Goal: Contribute content: Contribute content

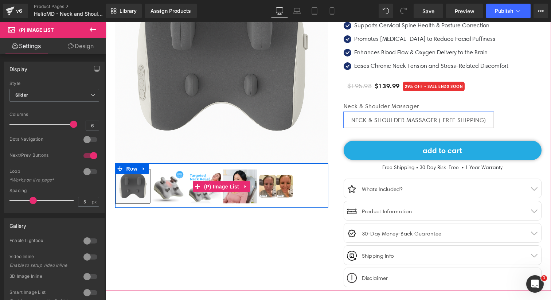
click at [168, 191] on img at bounding box center [169, 186] width 34 height 34
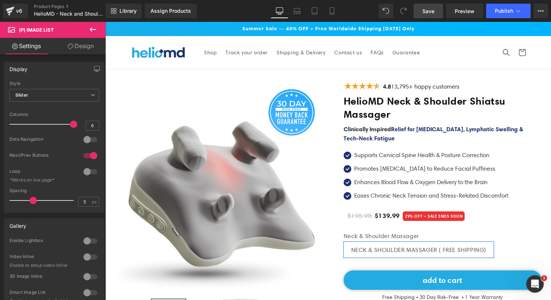
click at [429, 11] on span "Save" at bounding box center [428, 11] width 12 height 8
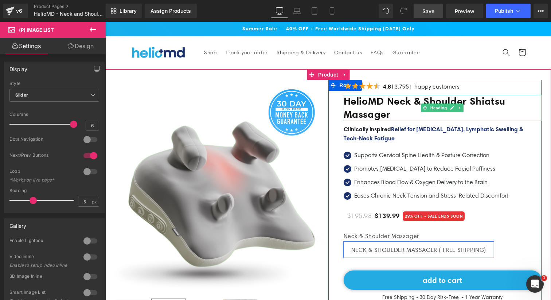
click at [377, 115] on h1 "HelioMD Neck & Shoulder Shiatsu Massager" at bounding box center [442, 108] width 198 height 26
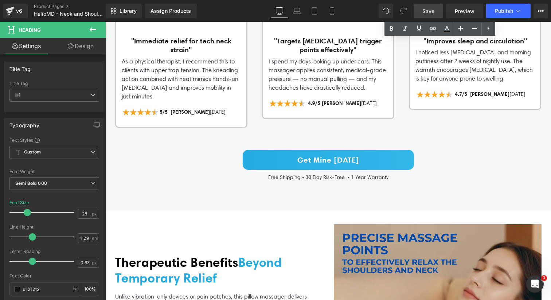
scroll to position [603, 0]
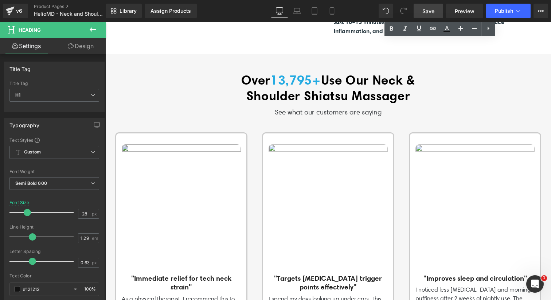
click at [162, 148] on img at bounding box center [181, 203] width 119 height 119
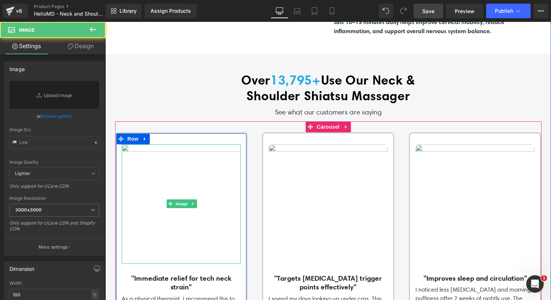
click at [161, 144] on div at bounding box center [181, 145] width 119 height 2
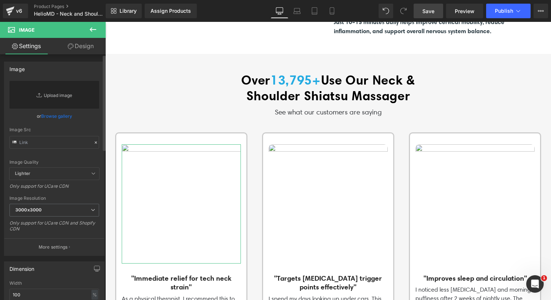
click at [78, 95] on link "Replace Image" at bounding box center [54, 95] width 90 height 28
type input "C:\fakepath\Neck Stretcher (4).png"
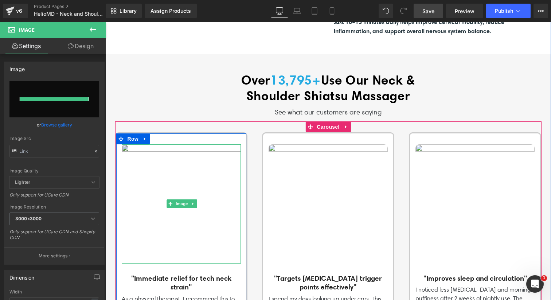
type input "[URL][DOMAIN_NAME]"
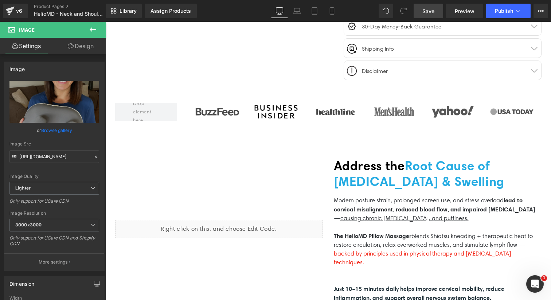
scroll to position [337, 0]
click at [224, 230] on div "Liquid" at bounding box center [219, 228] width 208 height 18
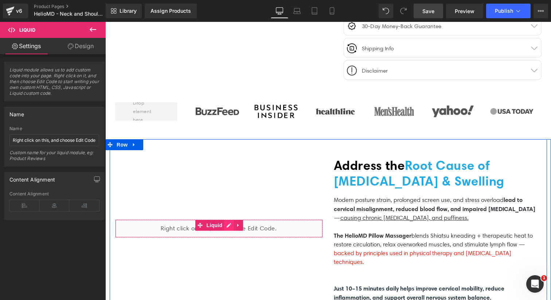
click at [228, 221] on div "Liquid" at bounding box center [219, 228] width 208 height 18
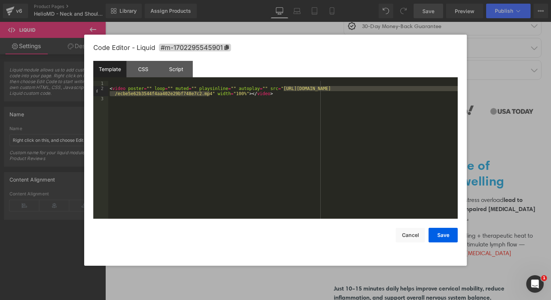
drag, startPoint x: 284, startPoint y: 89, endPoint x: 211, endPoint y: 94, distance: 73.0
click at [211, 94] on div "< video poster = "" loop = "" muted = "" playsinline = "" autoplay = "" src = "…" at bounding box center [282, 155] width 349 height 148
drag, startPoint x: 212, startPoint y: 95, endPoint x: 284, endPoint y: 89, distance: 71.6
click at [284, 89] on div "< video poster = "" loop = "" muted = "" playsinline = "" autoplay = "" src = "…" at bounding box center [282, 155] width 349 height 148
click at [438, 235] on button "Save" at bounding box center [442, 235] width 29 height 15
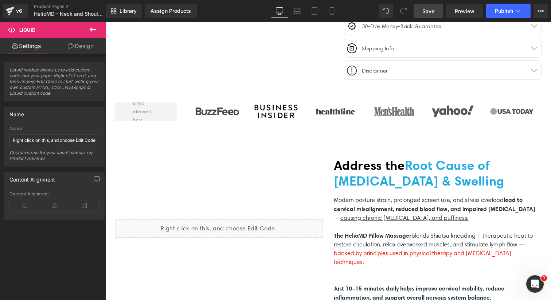
click at [422, 11] on link "Save" at bounding box center [428, 11] width 30 height 15
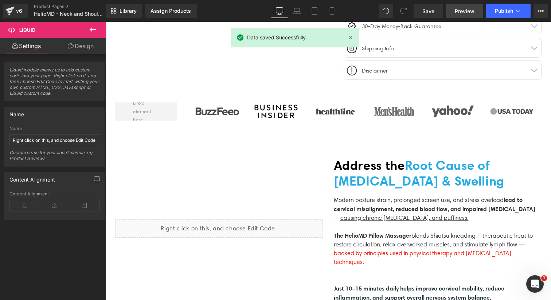
click at [463, 12] on span "Preview" at bounding box center [465, 11] width 20 height 8
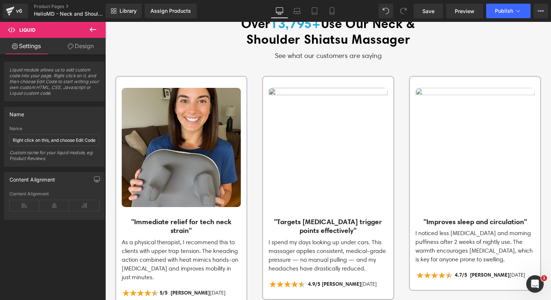
scroll to position [658, 0]
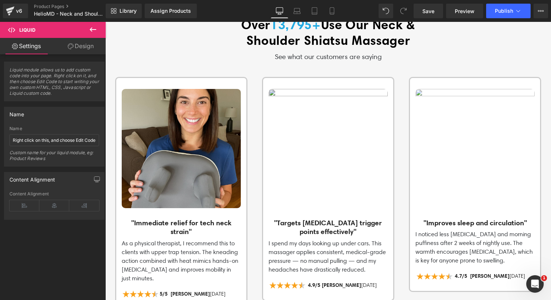
click at [285, 134] on img at bounding box center [327, 148] width 119 height 119
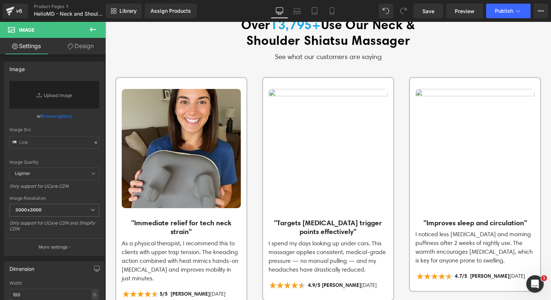
click at [98, 30] on button at bounding box center [92, 30] width 25 height 16
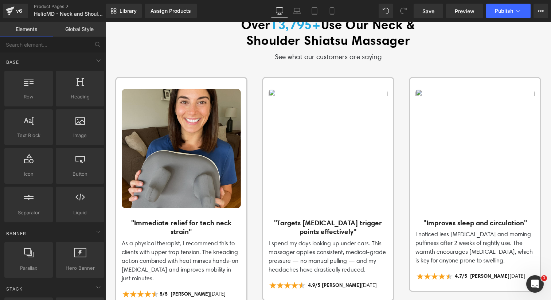
click at [412, 133] on div "Image "Improves sleep and circulation" Heading I noticed less [MEDICAL_DATA] an…" at bounding box center [475, 188] width 130 height 198
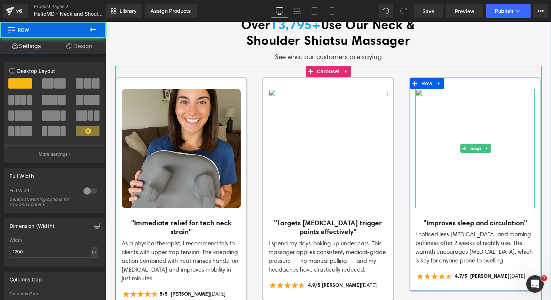
click at [441, 89] on img at bounding box center [474, 148] width 119 height 119
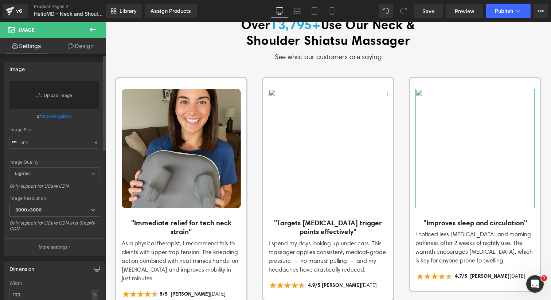
click at [73, 95] on link "Replace Image" at bounding box center [54, 95] width 90 height 28
type input "C:\fakepath\ChatGPT Image [DATE], 03_40_38 PM.png"
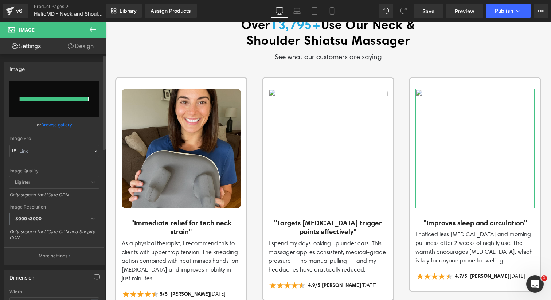
type input "[URL][DOMAIN_NAME][DATE]"
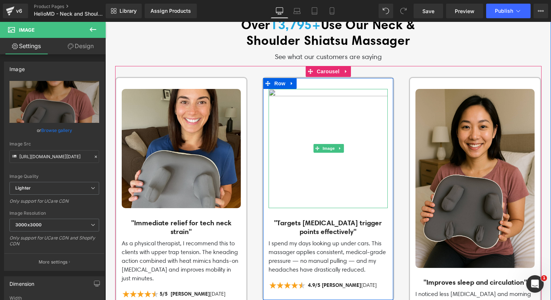
click at [304, 107] on img at bounding box center [327, 148] width 119 height 119
click at [305, 91] on img at bounding box center [327, 148] width 119 height 119
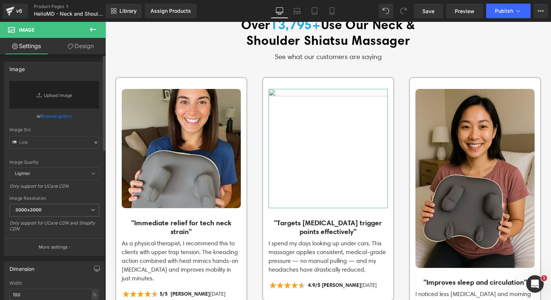
click at [61, 116] on link "Browse gallery" at bounding box center [56, 116] width 31 height 13
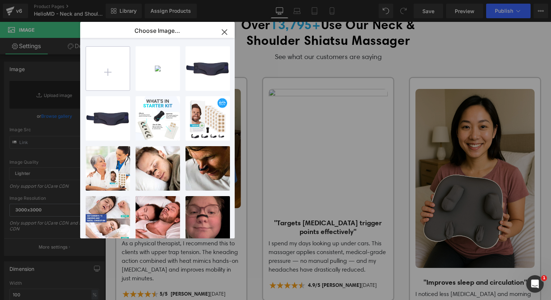
click at [106, 70] on input "file" at bounding box center [108, 69] width 44 height 44
type input "C:\fakepath\Neck Stretcher (5).png"
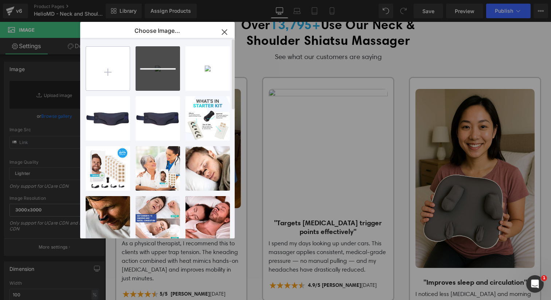
click at [103, 78] on input "file" at bounding box center [108, 69] width 44 height 44
click at [150, 82] on div "Neck St... _5_.png 1.17 MB" at bounding box center [157, 68] width 44 height 44
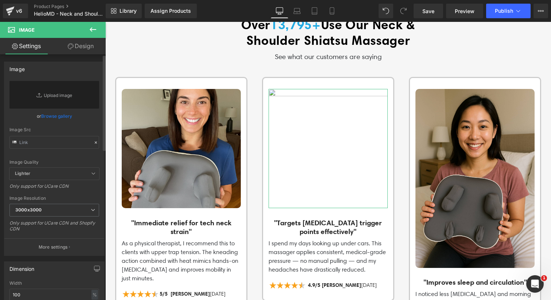
click at [54, 115] on link "Browse gallery" at bounding box center [56, 116] width 31 height 13
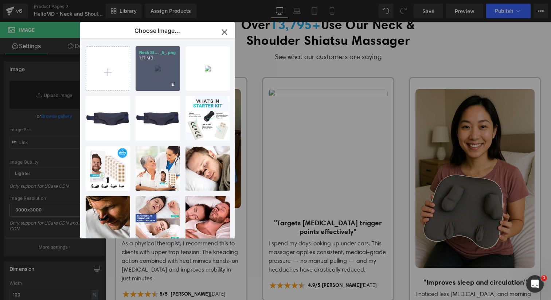
click at [166, 78] on div "Neck St... _5_.png 1.17 MB" at bounding box center [157, 68] width 44 height 44
type input "[URL][DOMAIN_NAME]"
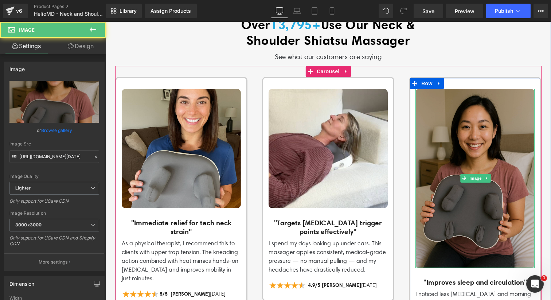
click at [483, 135] on img at bounding box center [474, 178] width 119 height 179
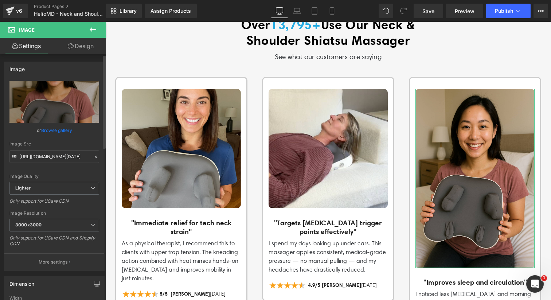
click at [64, 131] on link "Browse gallery" at bounding box center [56, 130] width 31 height 13
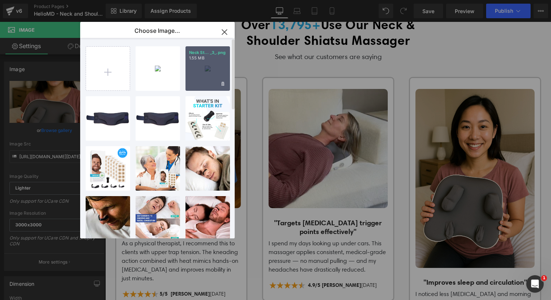
click at [210, 72] on div "Neck St... _3_.png 1.55 MB" at bounding box center [207, 68] width 44 height 44
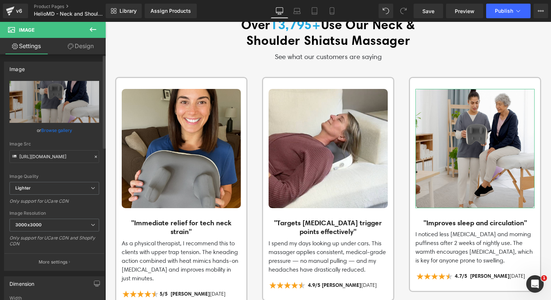
click at [56, 128] on link "Browse gallery" at bounding box center [56, 130] width 31 height 13
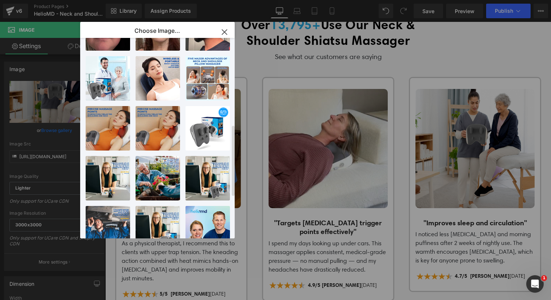
scroll to position [244, 0]
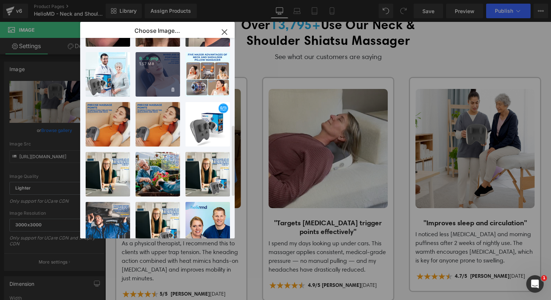
click at [158, 86] on div "9...9.png 1.57 MB" at bounding box center [157, 74] width 44 height 44
type input "[URL][DOMAIN_NAME]"
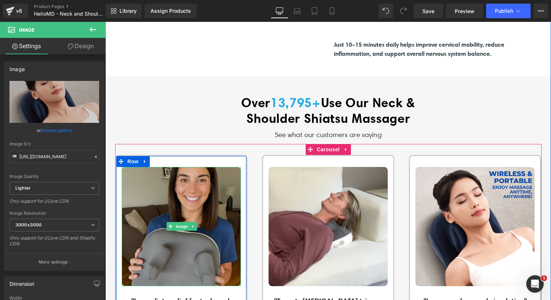
scroll to position [574, 0]
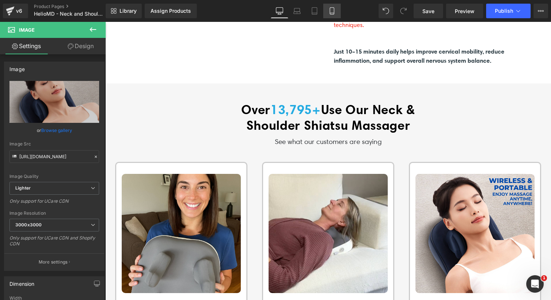
click at [328, 12] on link "Mobile" at bounding box center [331, 11] width 17 height 15
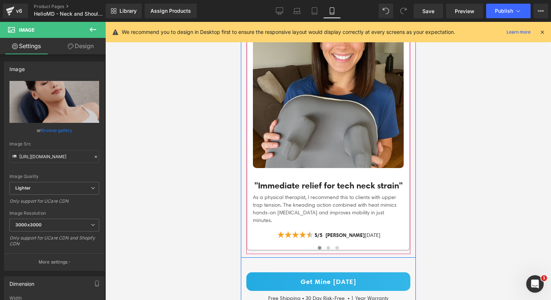
scroll to position [1019, 0]
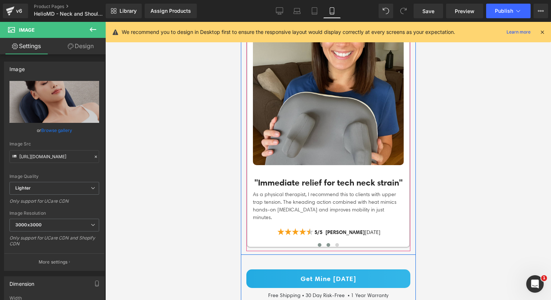
click at [326, 243] on span at bounding box center [328, 245] width 4 height 4
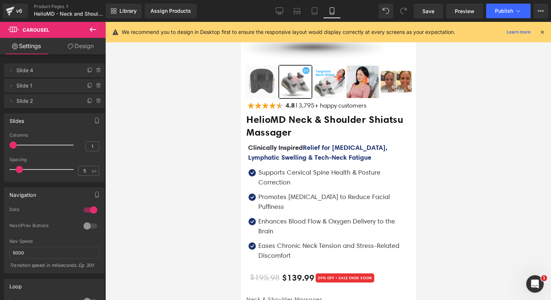
scroll to position [0, 0]
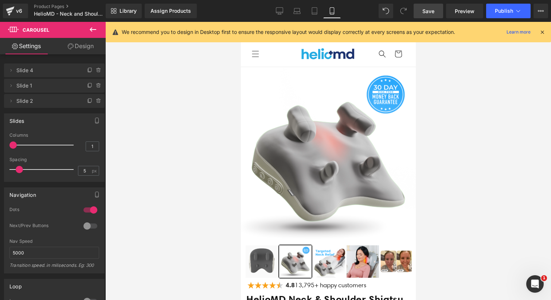
click at [419, 17] on link "Save" at bounding box center [428, 11] width 30 height 15
click at [463, 11] on span "Preview" at bounding box center [465, 11] width 20 height 8
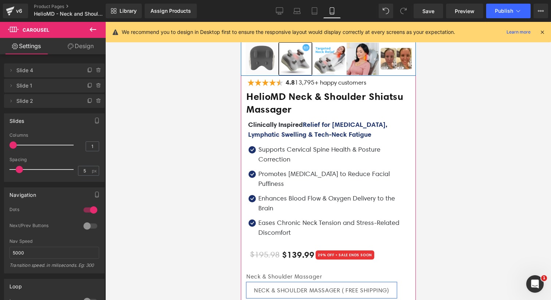
scroll to position [223, 0]
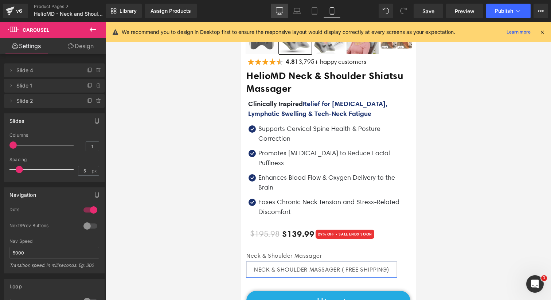
click at [284, 13] on link "Desktop" at bounding box center [279, 11] width 17 height 15
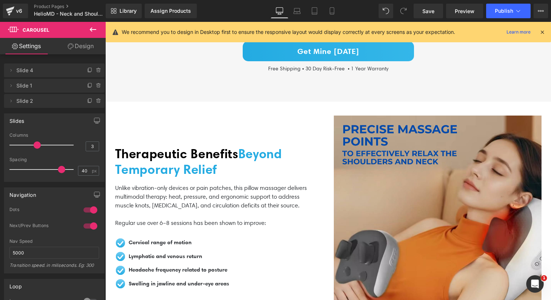
scroll to position [991, 0]
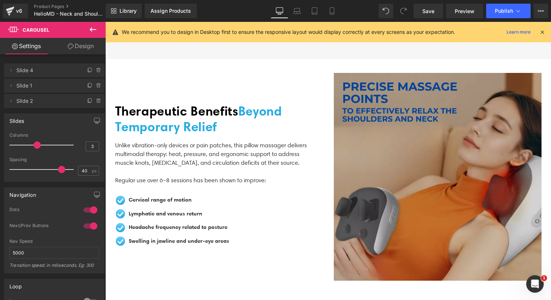
click at [445, 163] on img at bounding box center [438, 177] width 208 height 208
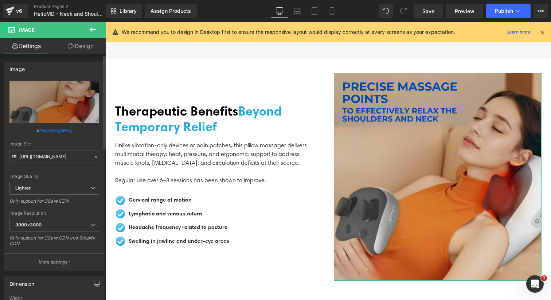
click at [56, 131] on link "Browse gallery" at bounding box center [56, 130] width 31 height 13
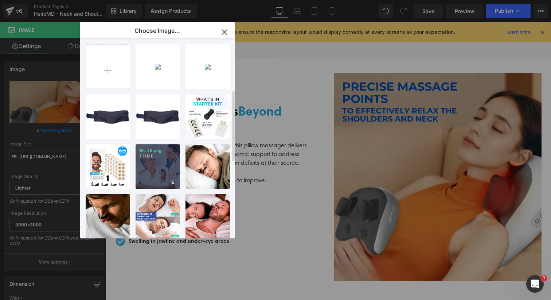
scroll to position [0, 0]
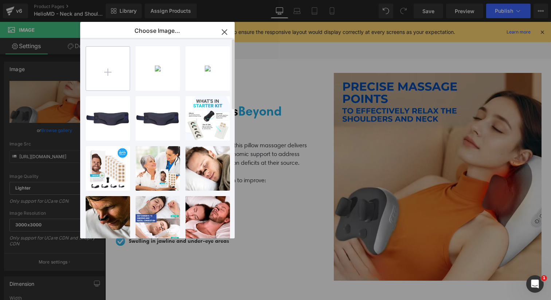
click at [100, 68] on input "file" at bounding box center [108, 69] width 44 height 44
type input "C:\fakepath\Helio_NSM_02_V1_Export.png"
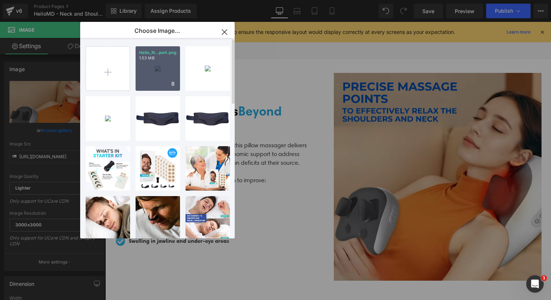
click at [157, 70] on div "Helio_N...port.png 1.53 MB" at bounding box center [157, 68] width 44 height 44
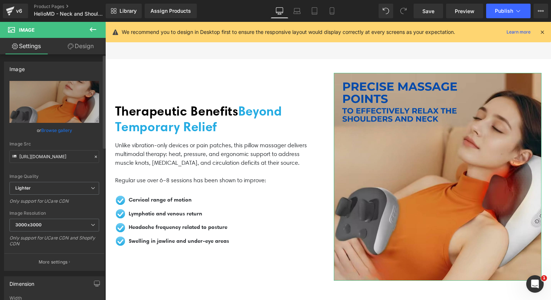
click at [63, 128] on link "Browse gallery" at bounding box center [56, 130] width 31 height 13
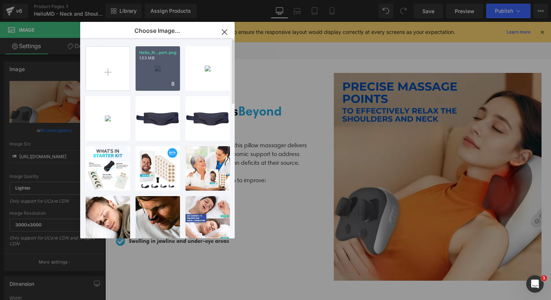
click at [149, 71] on div "Helio_N...port.png 1.53 MB" at bounding box center [157, 68] width 44 height 44
type input "[URL][DOMAIN_NAME]"
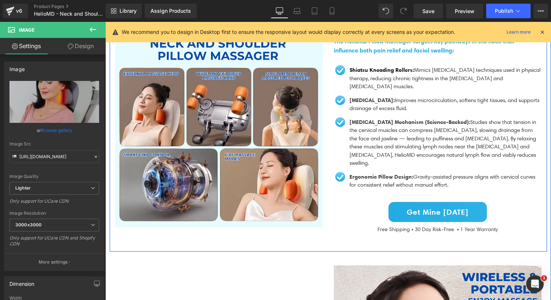
scroll to position [1275, 0]
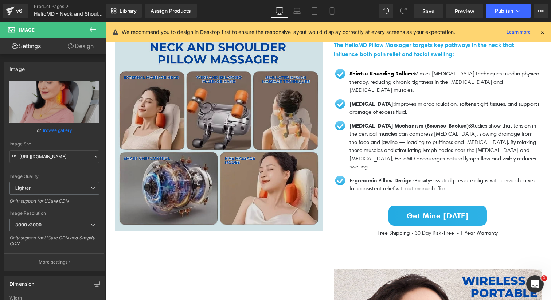
click at [232, 182] on img at bounding box center [219, 127] width 208 height 208
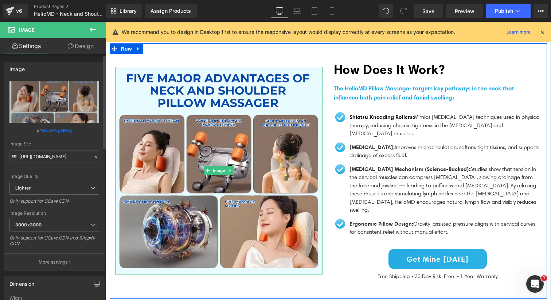
scroll to position [1233, 0]
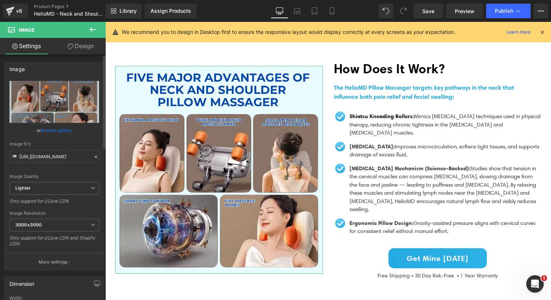
click at [61, 132] on link "Browse gallery" at bounding box center [56, 130] width 31 height 13
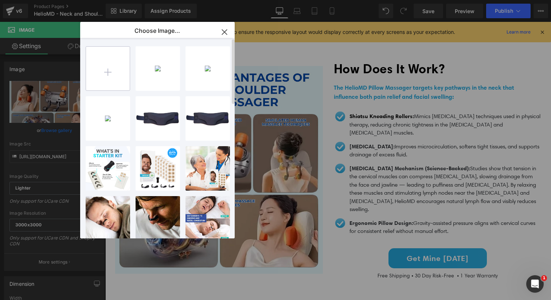
click at [110, 66] on input "file" at bounding box center [108, 69] width 44 height 44
type input "C:\fakepath\H358b2ea2d50a48a38a11bca19adf2c33b_800x800-Picsart-AiImageEnhancer.…"
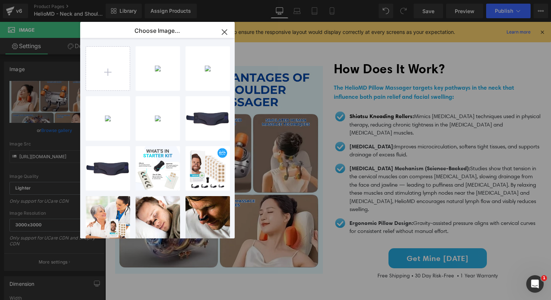
click at [50, 0] on div "(P) Price You are previewing how the will restyle your page. You can not edit E…" at bounding box center [275, 0] width 551 height 0
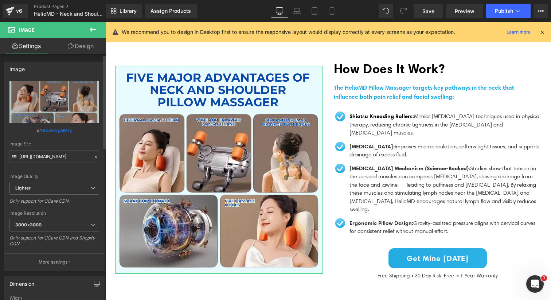
click at [55, 131] on link "Browse gallery" at bounding box center [56, 130] width 31 height 13
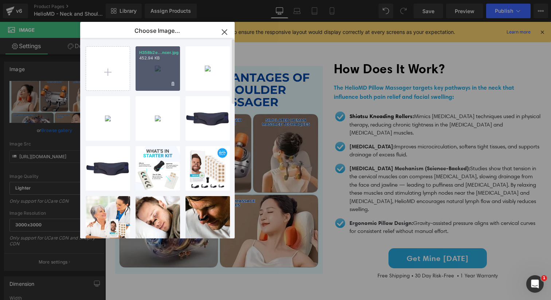
click at [149, 77] on div "H358b2e...ncer.jpg 452.94 KB" at bounding box center [157, 68] width 44 height 44
type input "[URL][DOMAIN_NAME]"
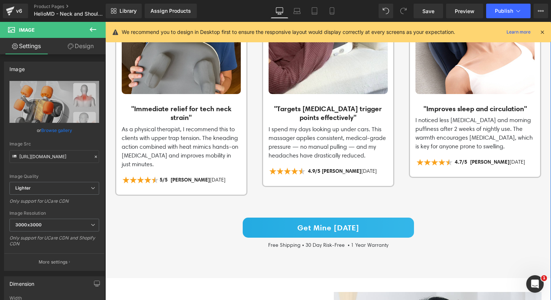
scroll to position [0, 0]
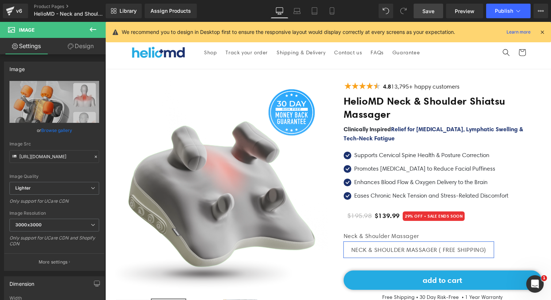
click at [428, 9] on span "Save" at bounding box center [428, 11] width 12 height 8
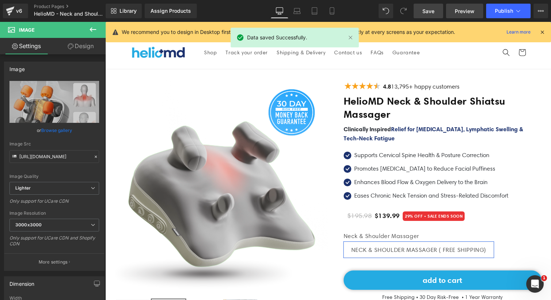
click at [464, 10] on span "Preview" at bounding box center [465, 11] width 20 height 8
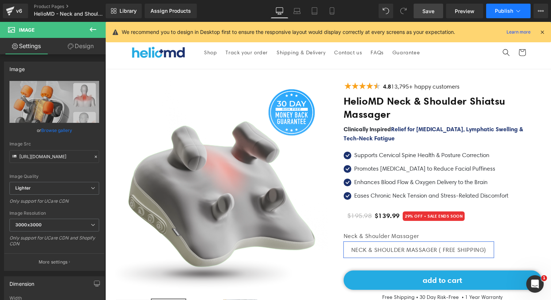
click at [511, 13] on span "Publish" at bounding box center [504, 11] width 18 height 6
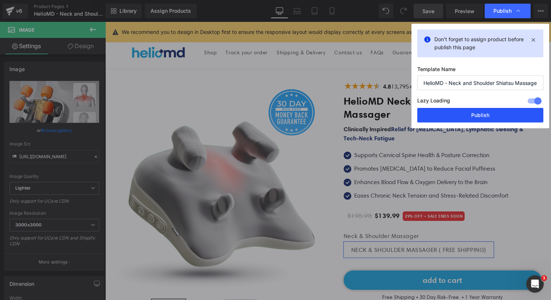
click at [479, 118] on button "Publish" at bounding box center [480, 115] width 126 height 15
